Goal: Task Accomplishment & Management: Manage account settings

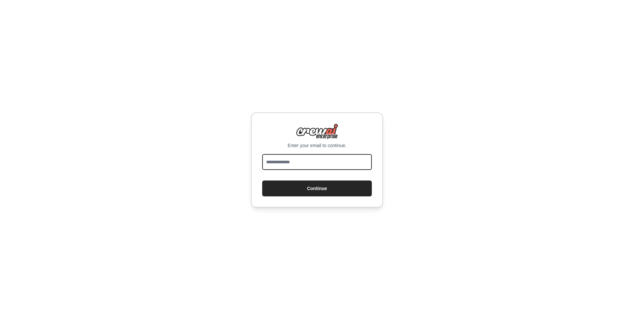
click at [300, 165] on input "email" at bounding box center [317, 162] width 110 height 16
type input "**********"
click at [262, 180] on button "Continue" at bounding box center [317, 188] width 110 height 16
